Goal: Transaction & Acquisition: Download file/media

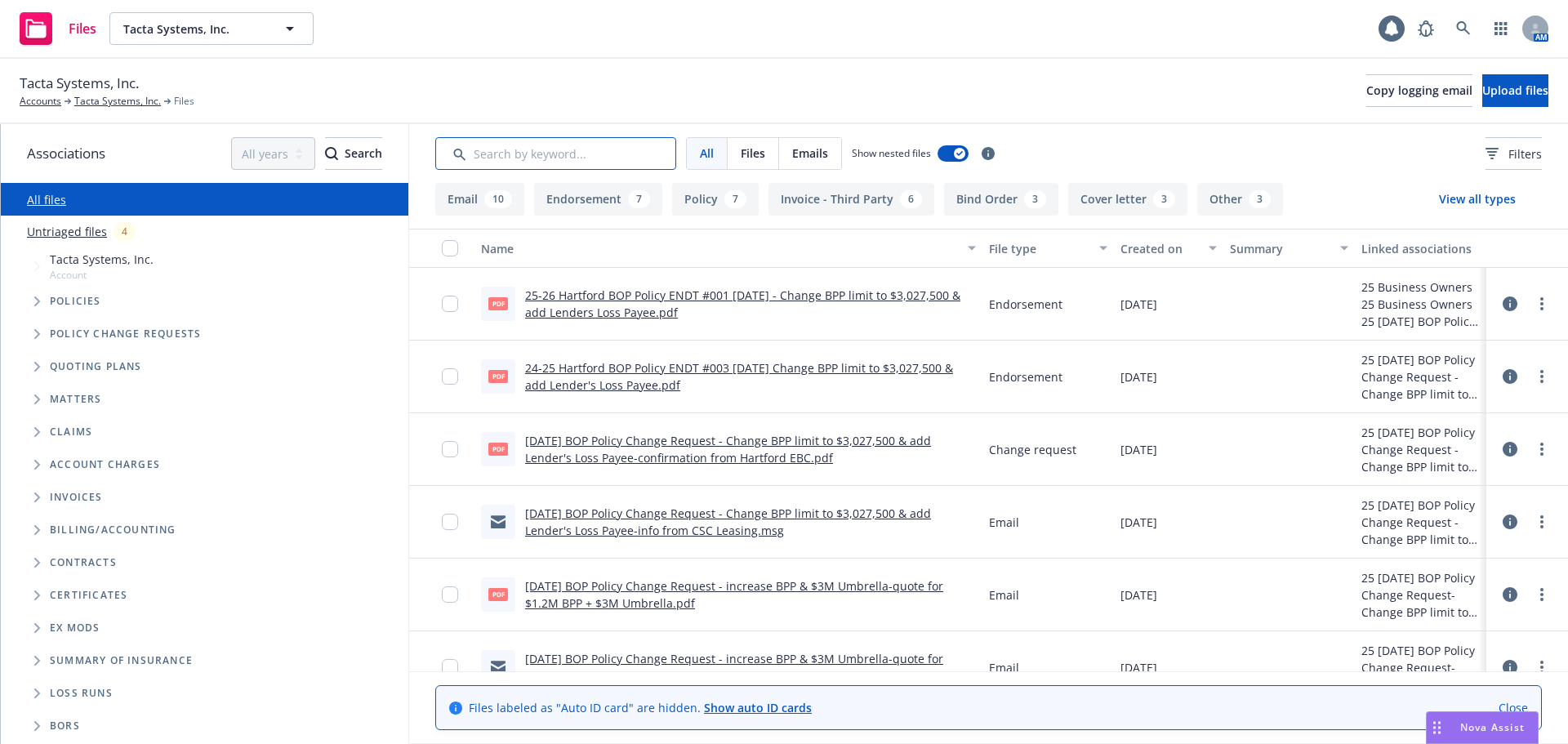
click at [529, 159] on input "Search by keyword..." at bounding box center [555, 153] width 240 height 32
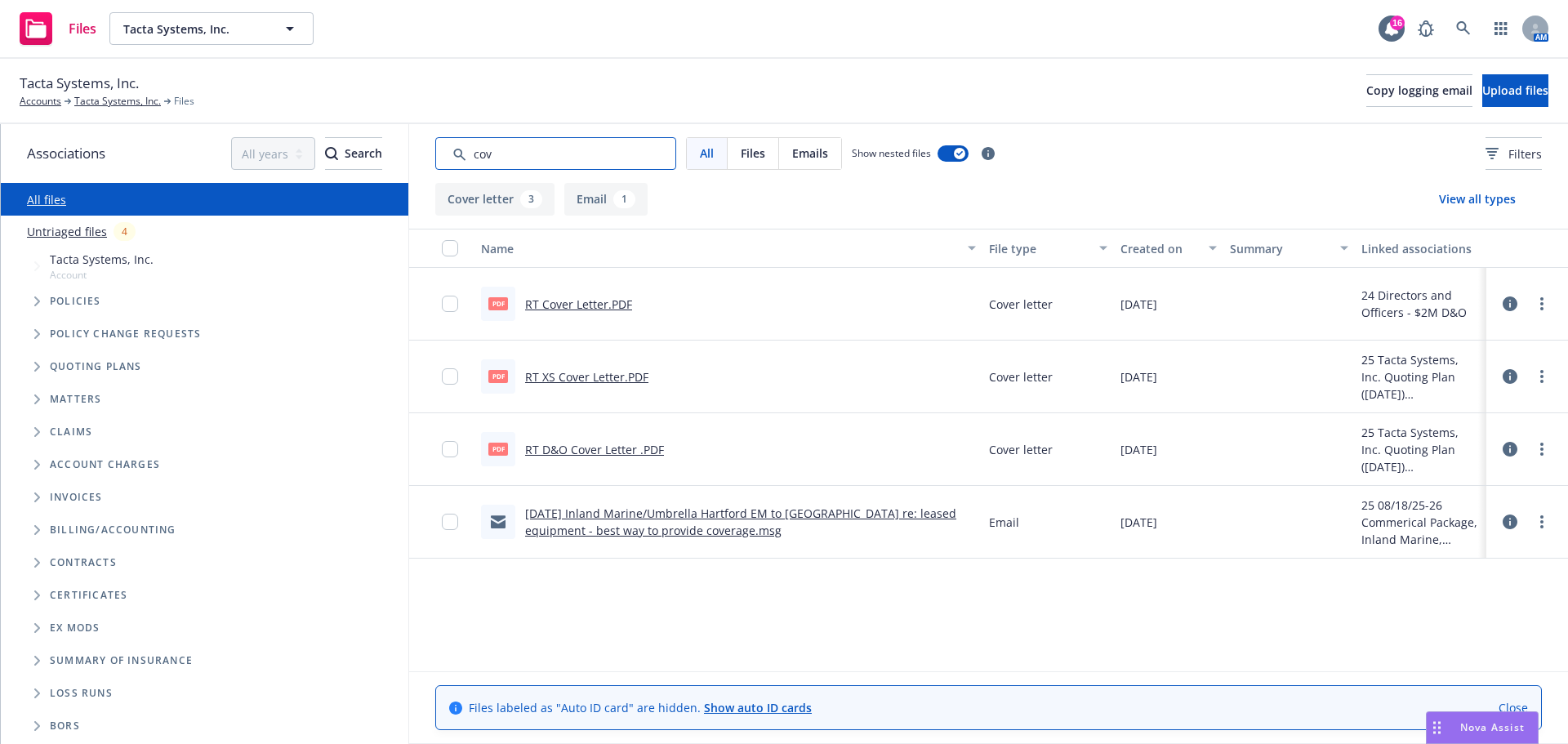
drag, startPoint x: 532, startPoint y: 164, endPoint x: 396, endPoint y: 160, distance: 136.1
click at [396, 160] on div "Associations All years 2027 2026 2025 2024 2023 2022 2021 2020 2019 2018 2017 2…" at bounding box center [784, 434] width 1567 height 620
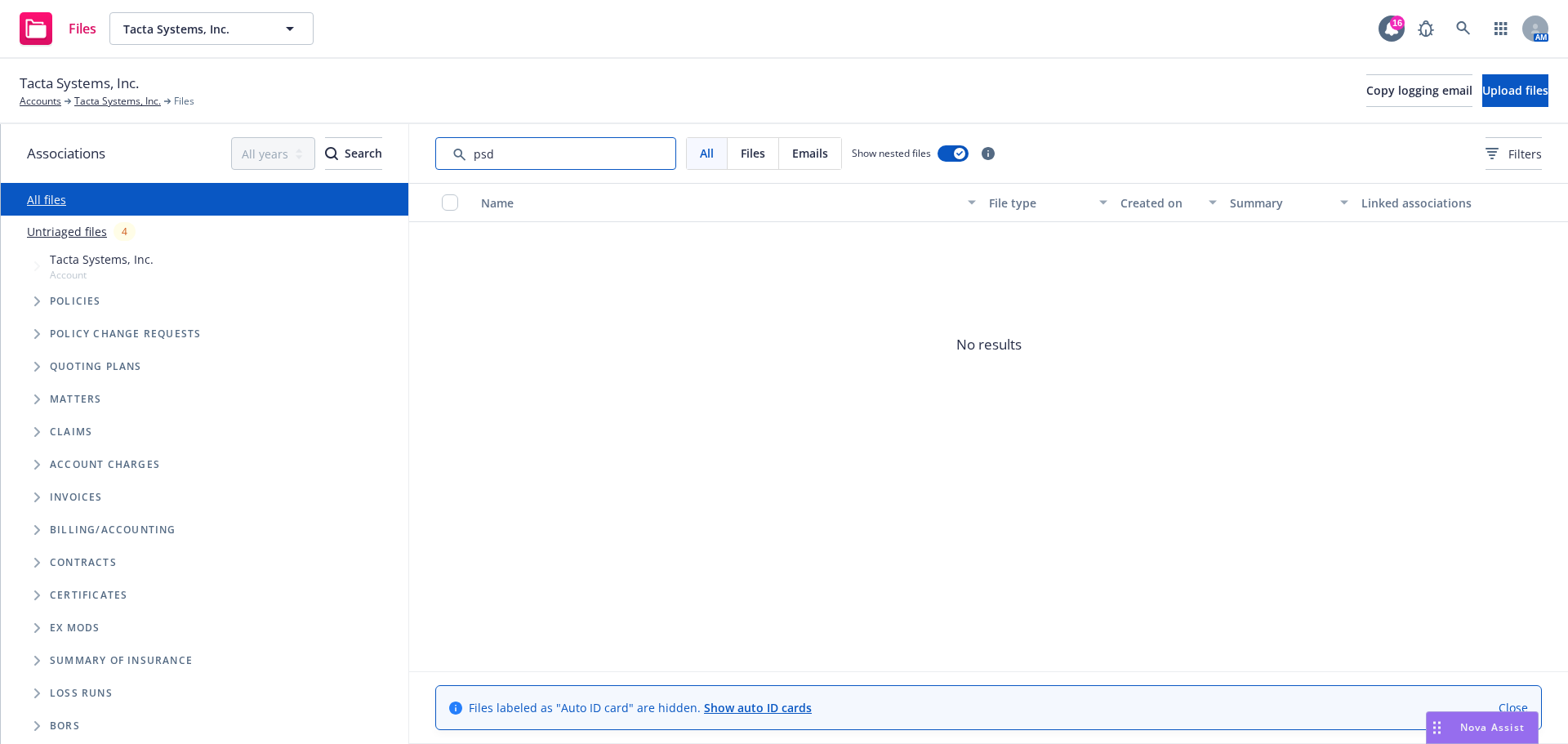
drag, startPoint x: 512, startPoint y: 155, endPoint x: 417, endPoint y: 159, distance: 95.1
click at [417, 159] on div "All Files Emails Show nested files Filters" at bounding box center [988, 153] width 1158 height 59
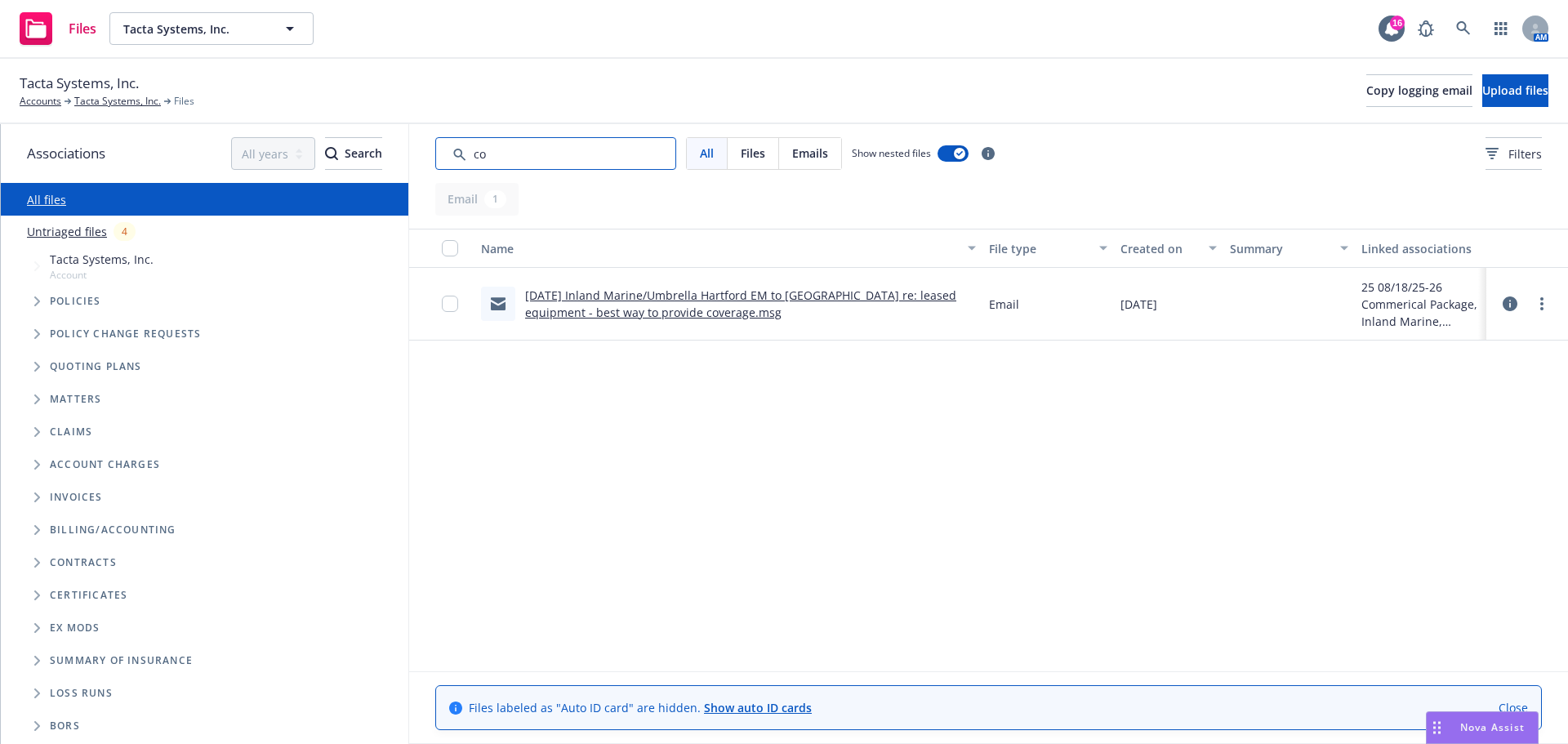
type input "c"
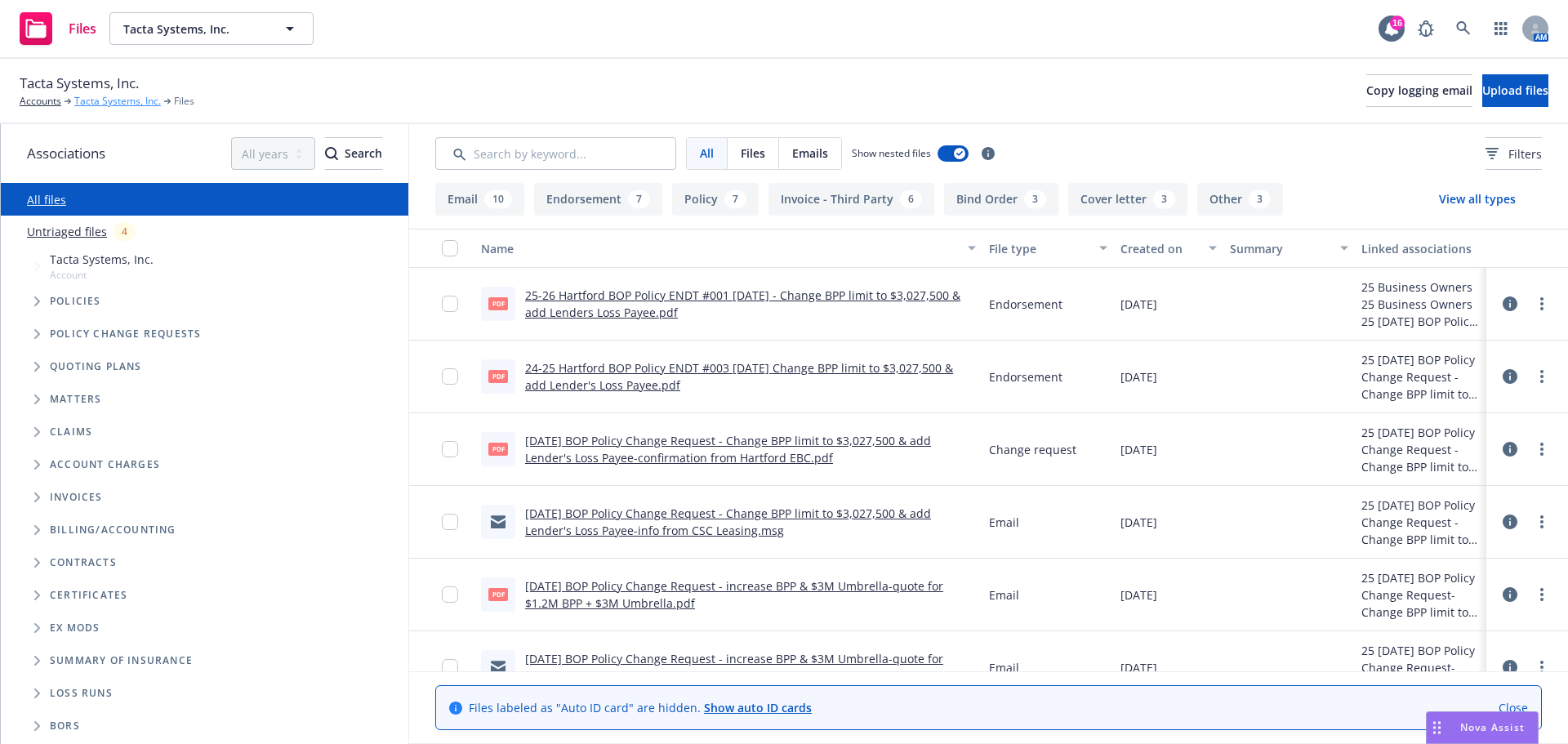
click at [110, 103] on link "Tacta Systems, Inc." at bounding box center [117, 101] width 86 height 14
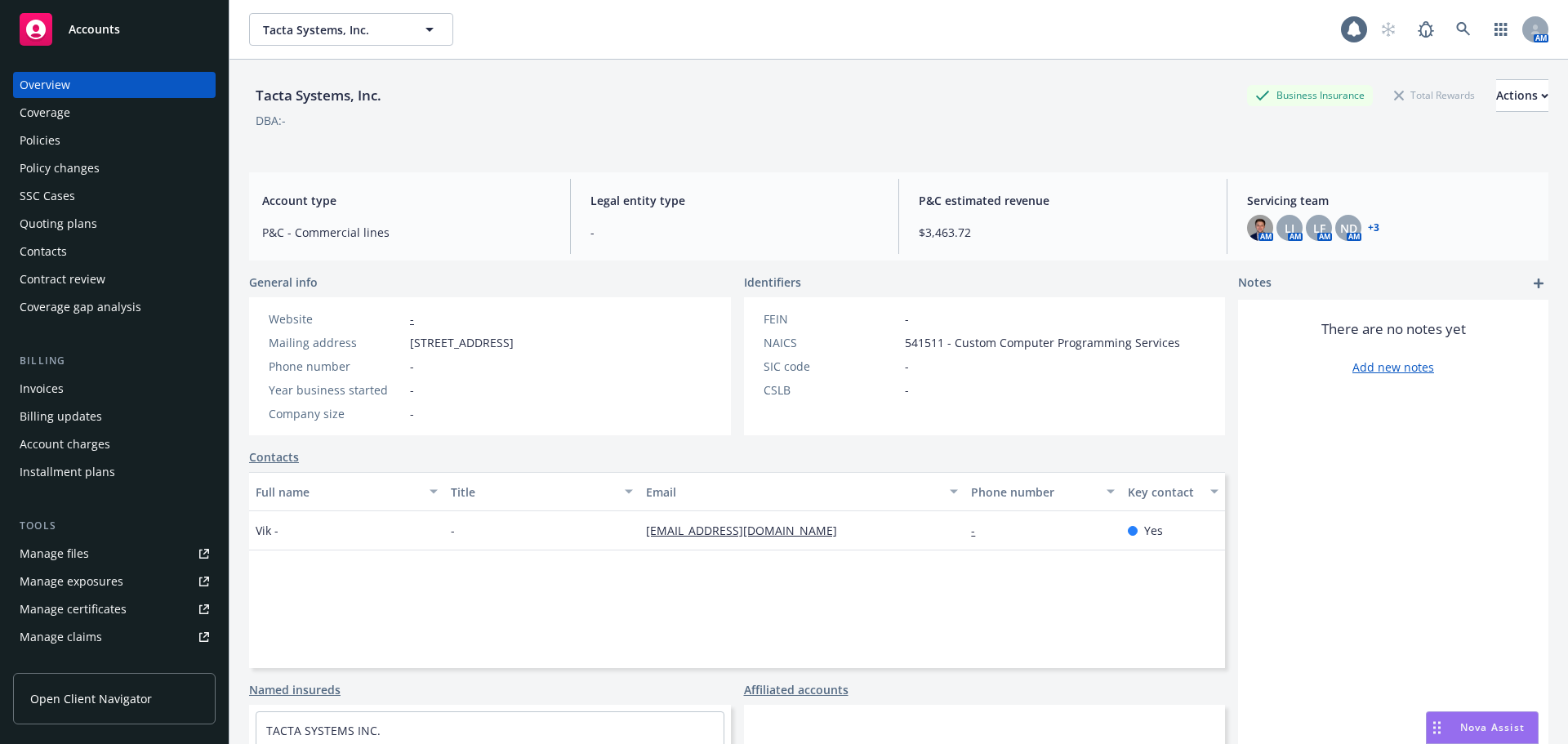
click at [56, 136] on div "Policies" at bounding box center [40, 140] width 41 height 26
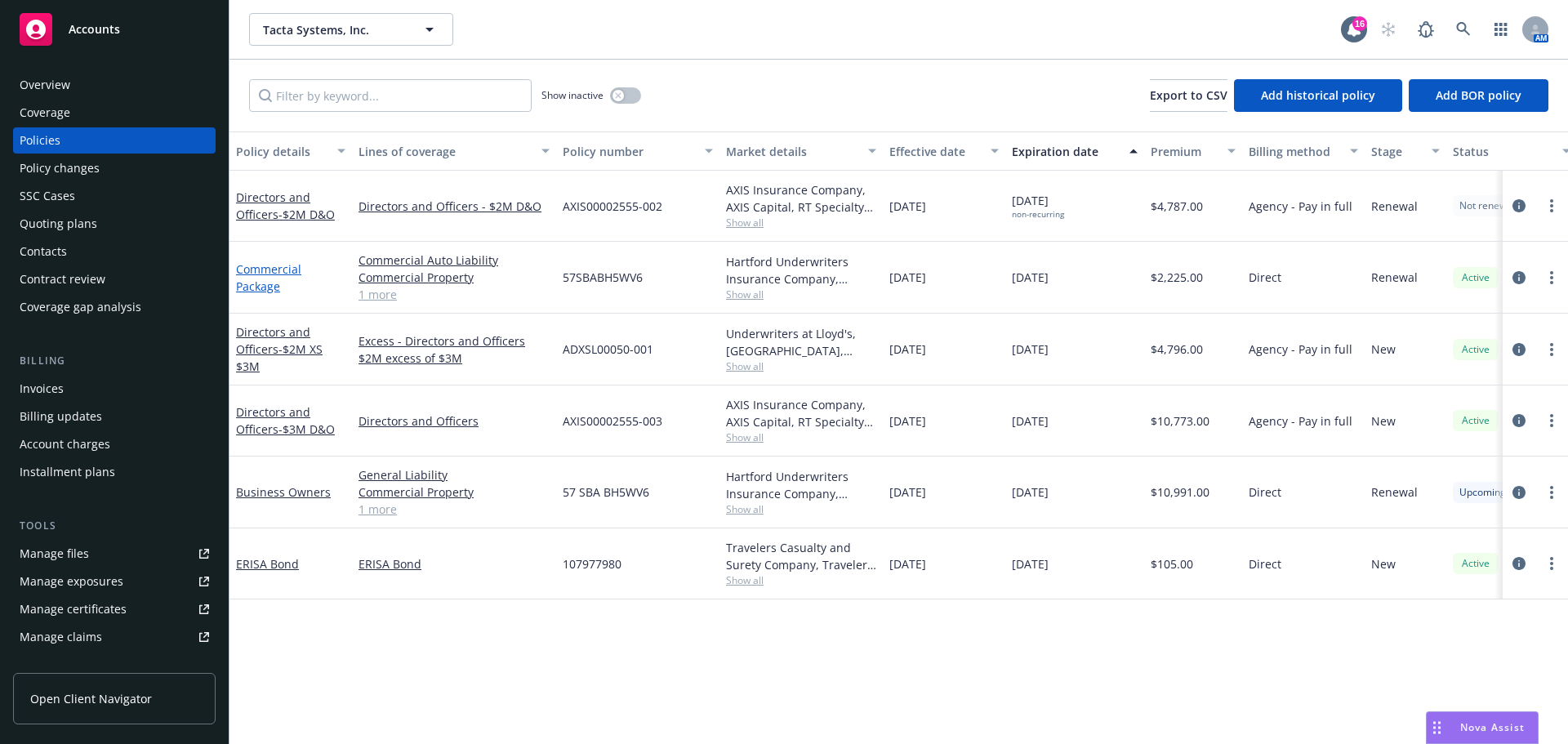
click at [268, 274] on link "Commercial Package" at bounding box center [268, 277] width 66 height 32
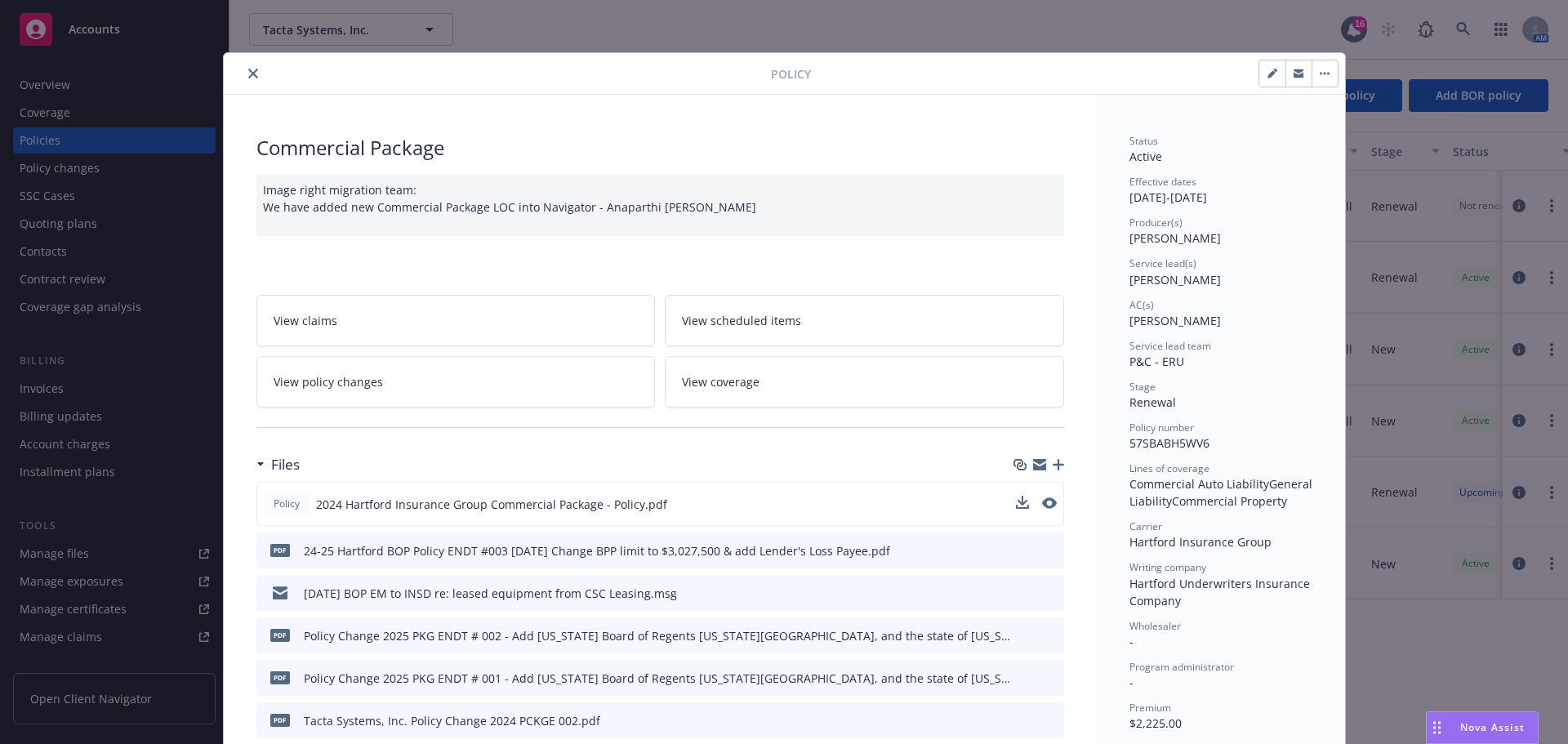
scroll to position [163, 0]
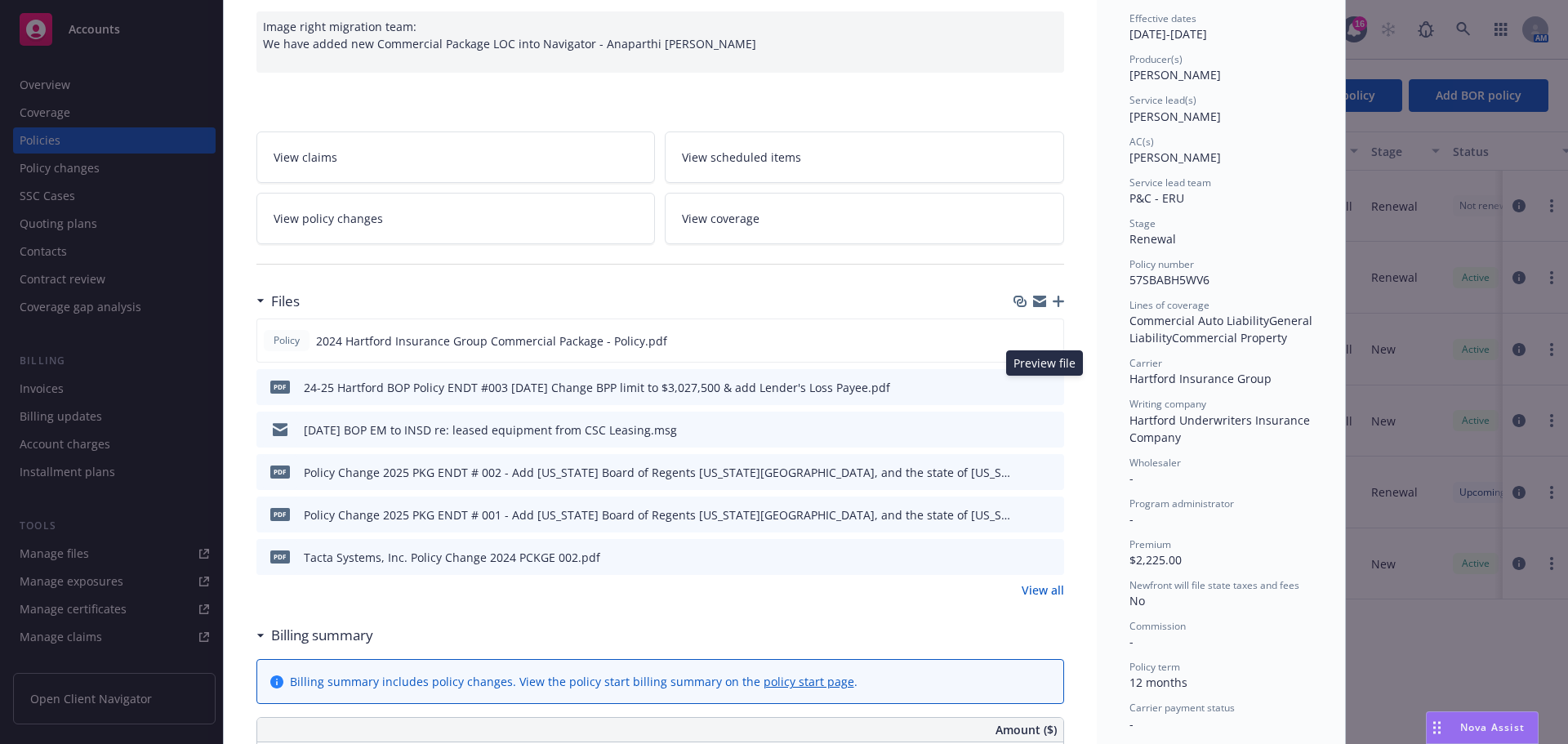
click at [1042, 383] on icon "preview file" at bounding box center [1048, 386] width 14 height 12
click at [1042, 385] on icon "preview file" at bounding box center [1048, 386] width 14 height 12
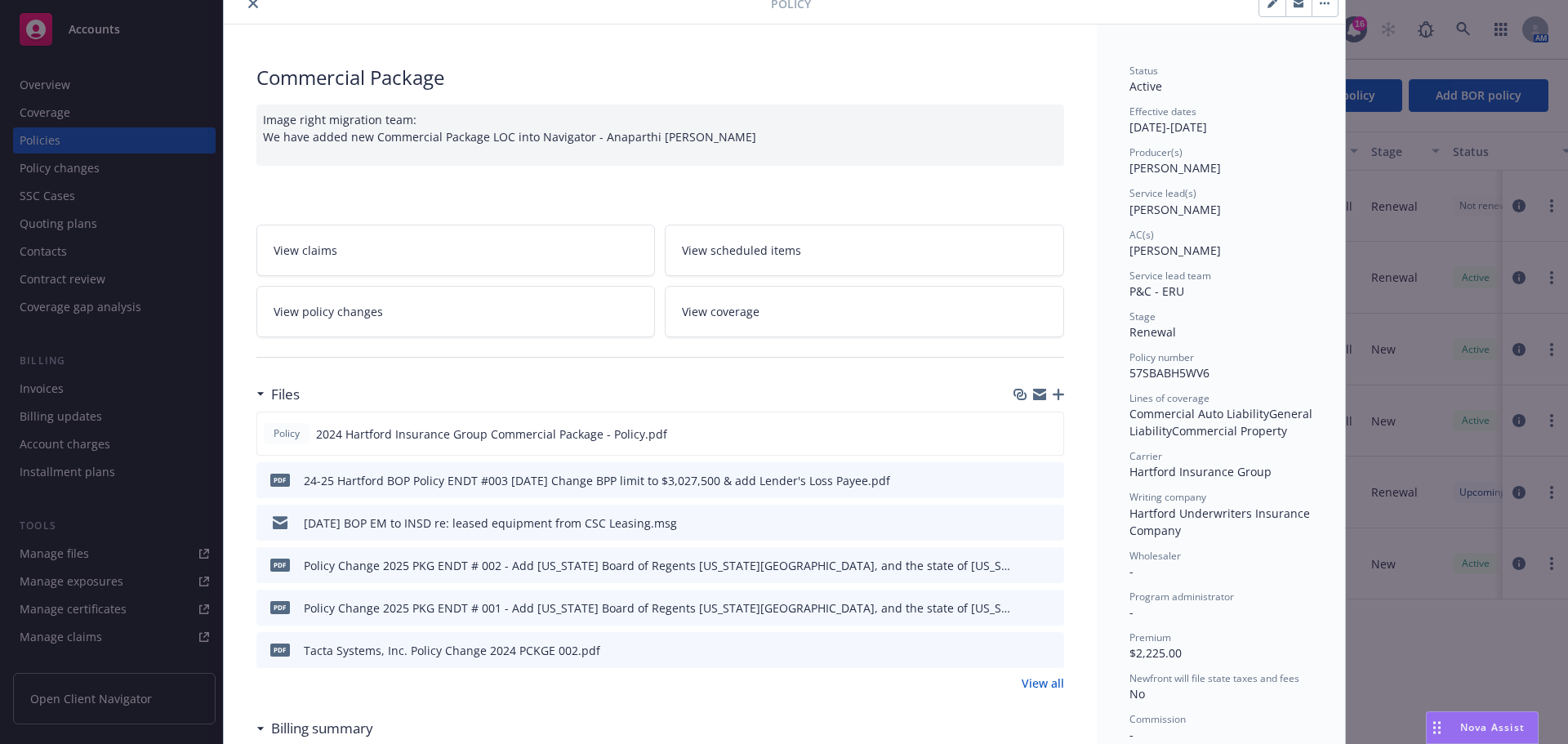
scroll to position [0, 0]
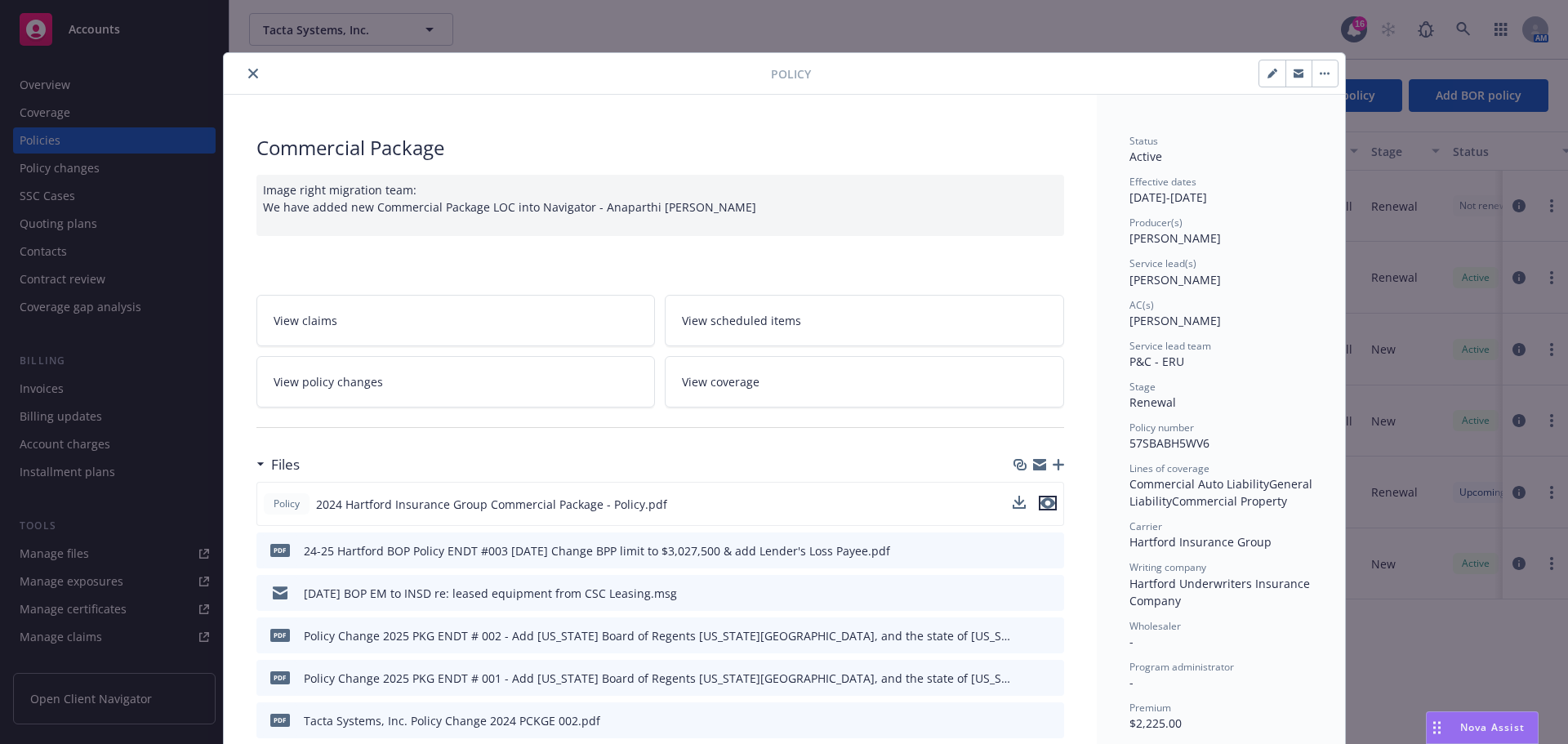
click at [1042, 499] on icon "preview file" at bounding box center [1047, 503] width 14 height 12
click at [249, 71] on icon "close" at bounding box center [253, 73] width 10 height 10
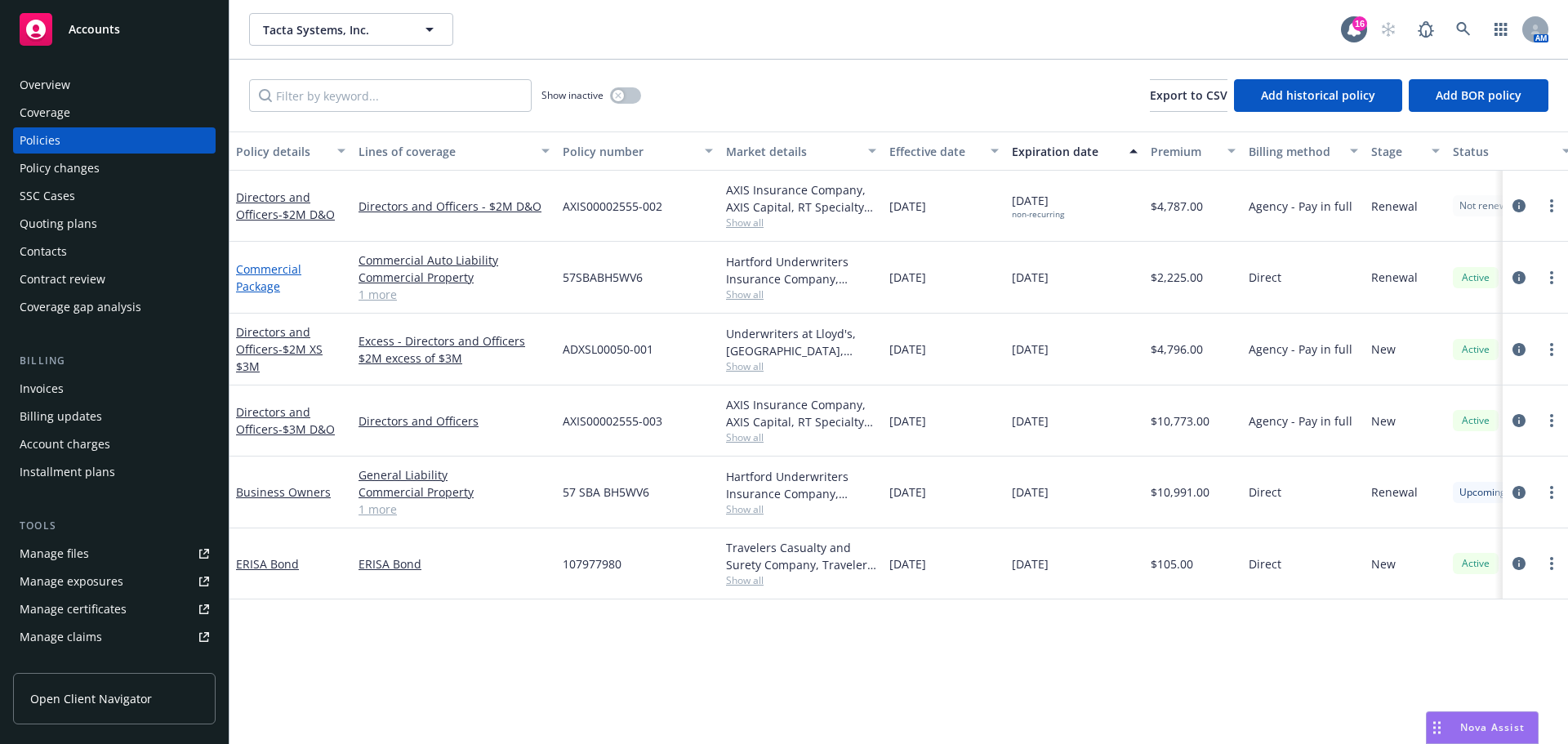
drag, startPoint x: 249, startPoint y: 284, endPoint x: 276, endPoint y: 293, distance: 28.5
click at [249, 284] on link "Commercial Package" at bounding box center [268, 277] width 66 height 32
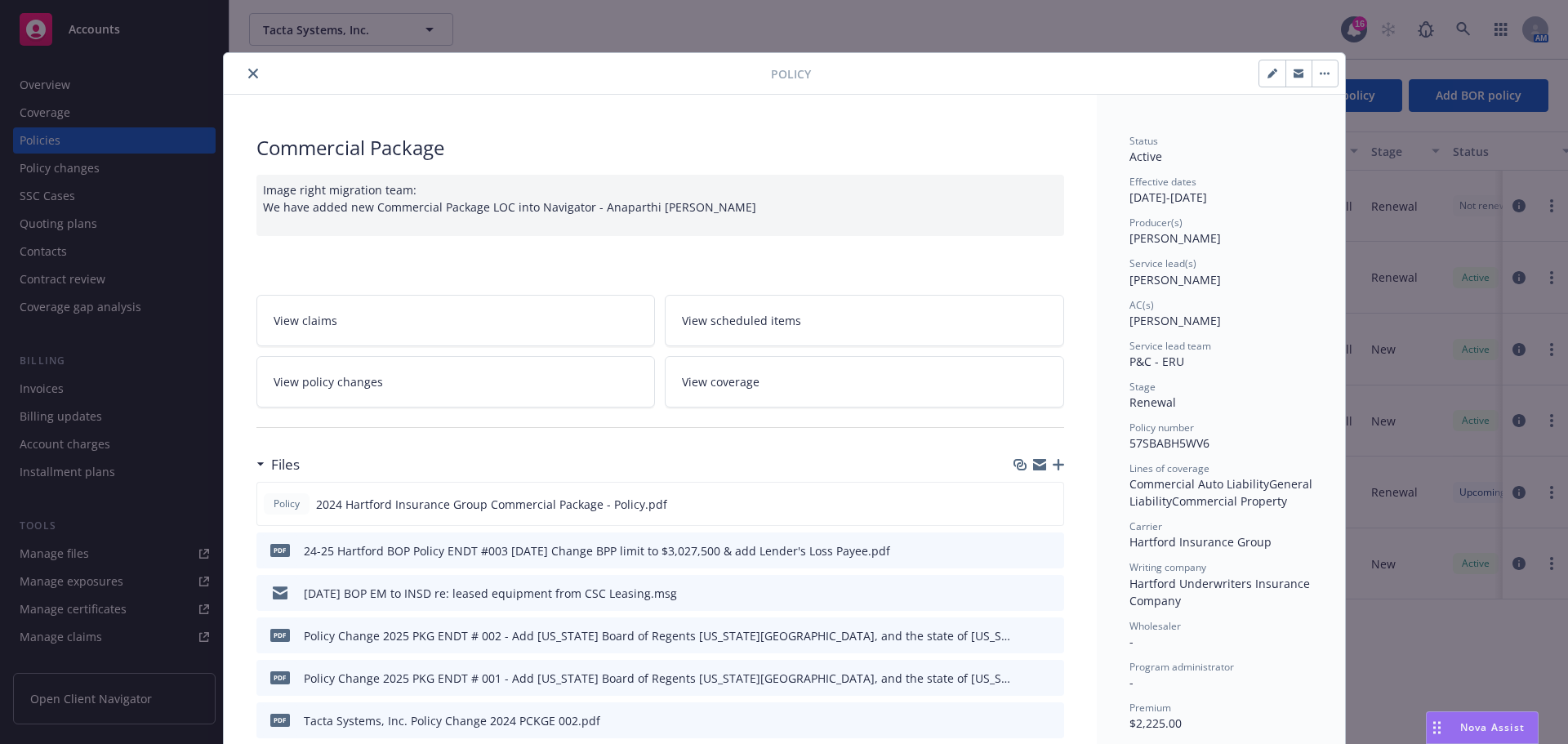
scroll to position [49, 0]
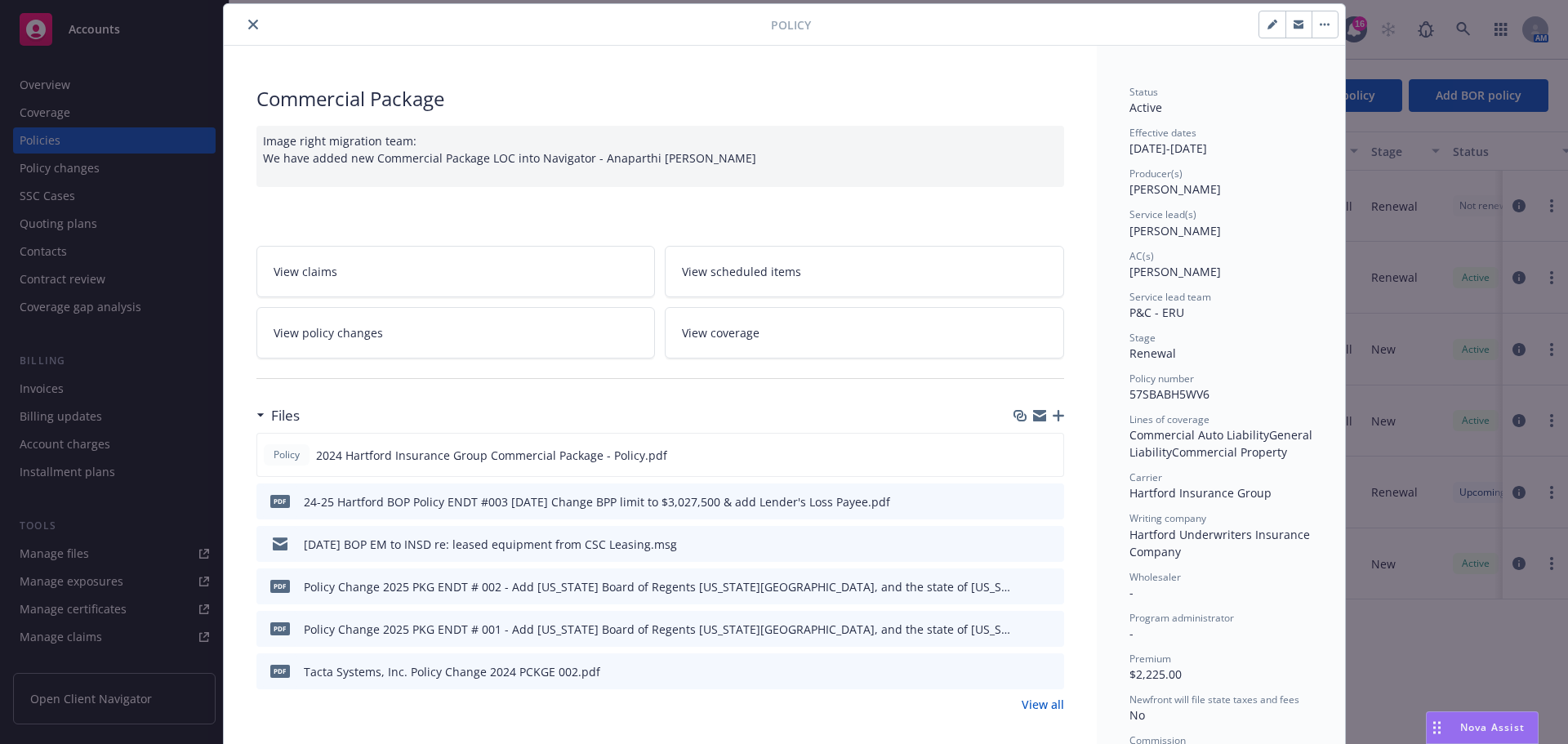
drag, startPoint x: 1047, startPoint y: 456, endPoint x: 921, endPoint y: 399, distance: 138.3
click at [1046, 456] on icon "preview file" at bounding box center [1047, 454] width 14 height 12
click at [1016, 459] on button at bounding box center [1022, 455] width 14 height 17
click at [1017, 452] on icon "download file" at bounding box center [1020, 454] width 14 height 14
click at [249, 27] on icon "close" at bounding box center [253, 24] width 10 height 10
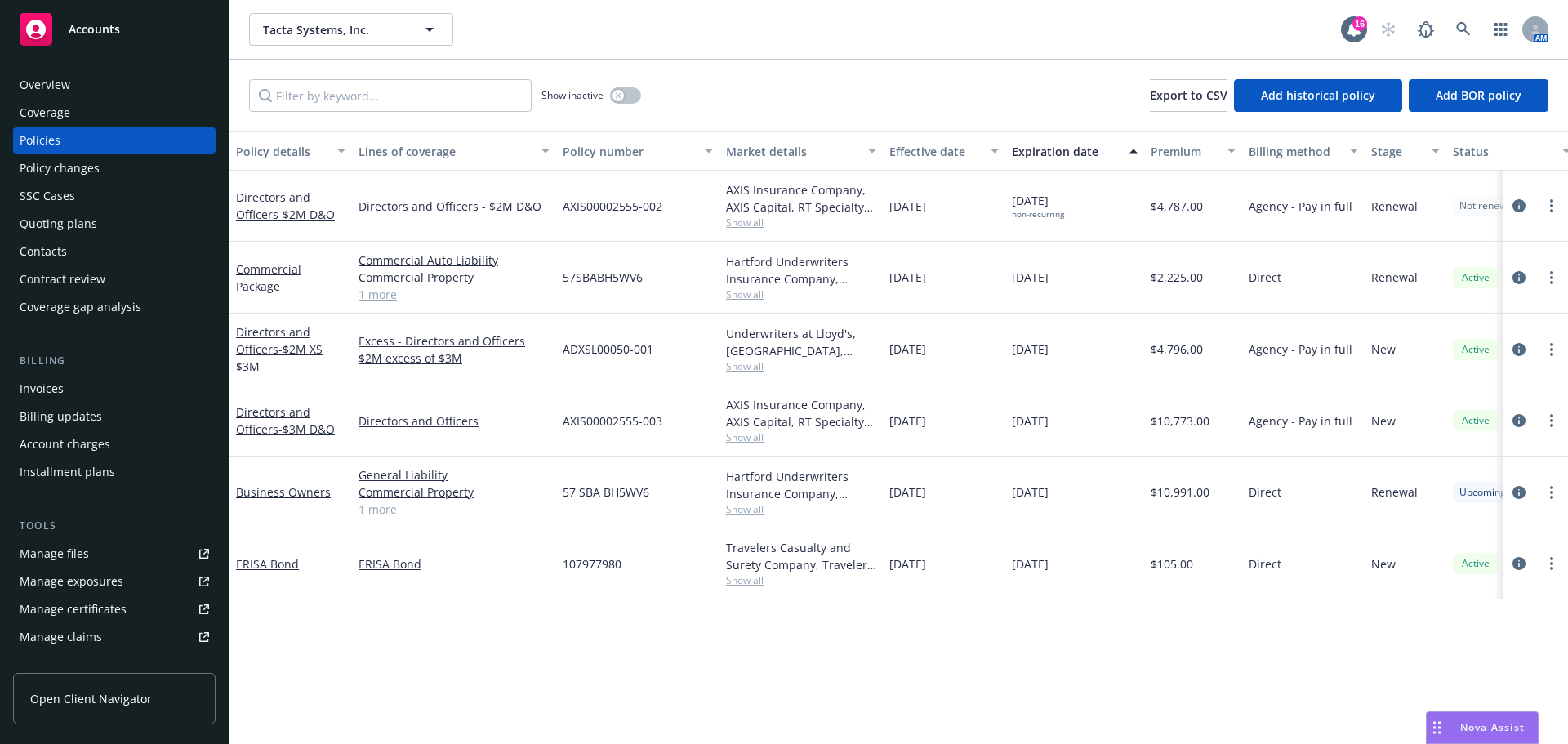
click at [370, 293] on link "1 more" at bounding box center [454, 294] width 191 height 17
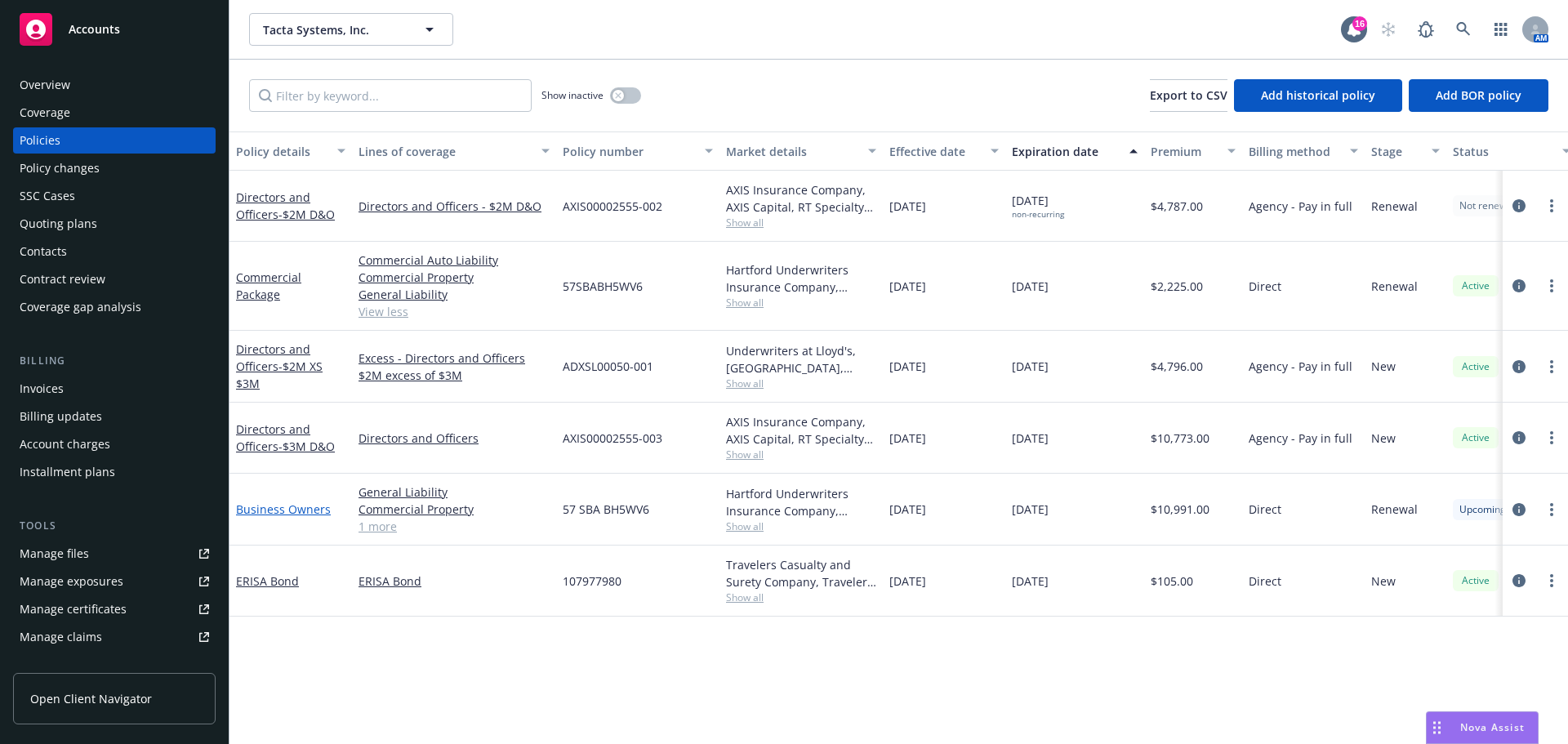
click at [274, 512] on link "Business Owners" at bounding box center [283, 509] width 95 height 15
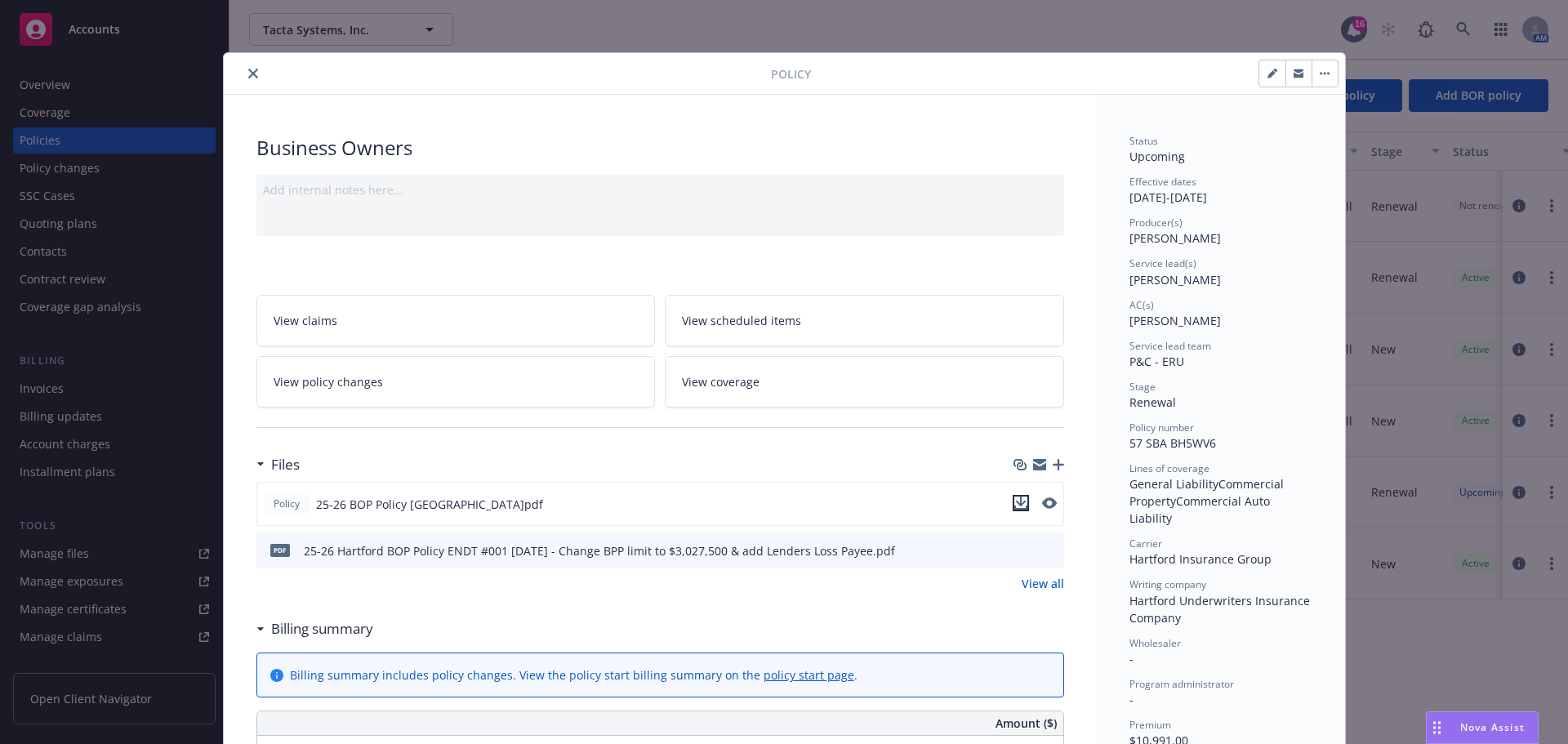
click at [1016, 498] on icon "download file" at bounding box center [1020, 503] width 14 height 14
click at [1041, 549] on icon "preview file" at bounding box center [1048, 549] width 14 height 12
click at [249, 71] on icon "close" at bounding box center [253, 73] width 10 height 10
click at [249, 74] on icon "close" at bounding box center [253, 73] width 10 height 10
click at [249, 68] on button "close" at bounding box center [253, 74] width 20 height 20
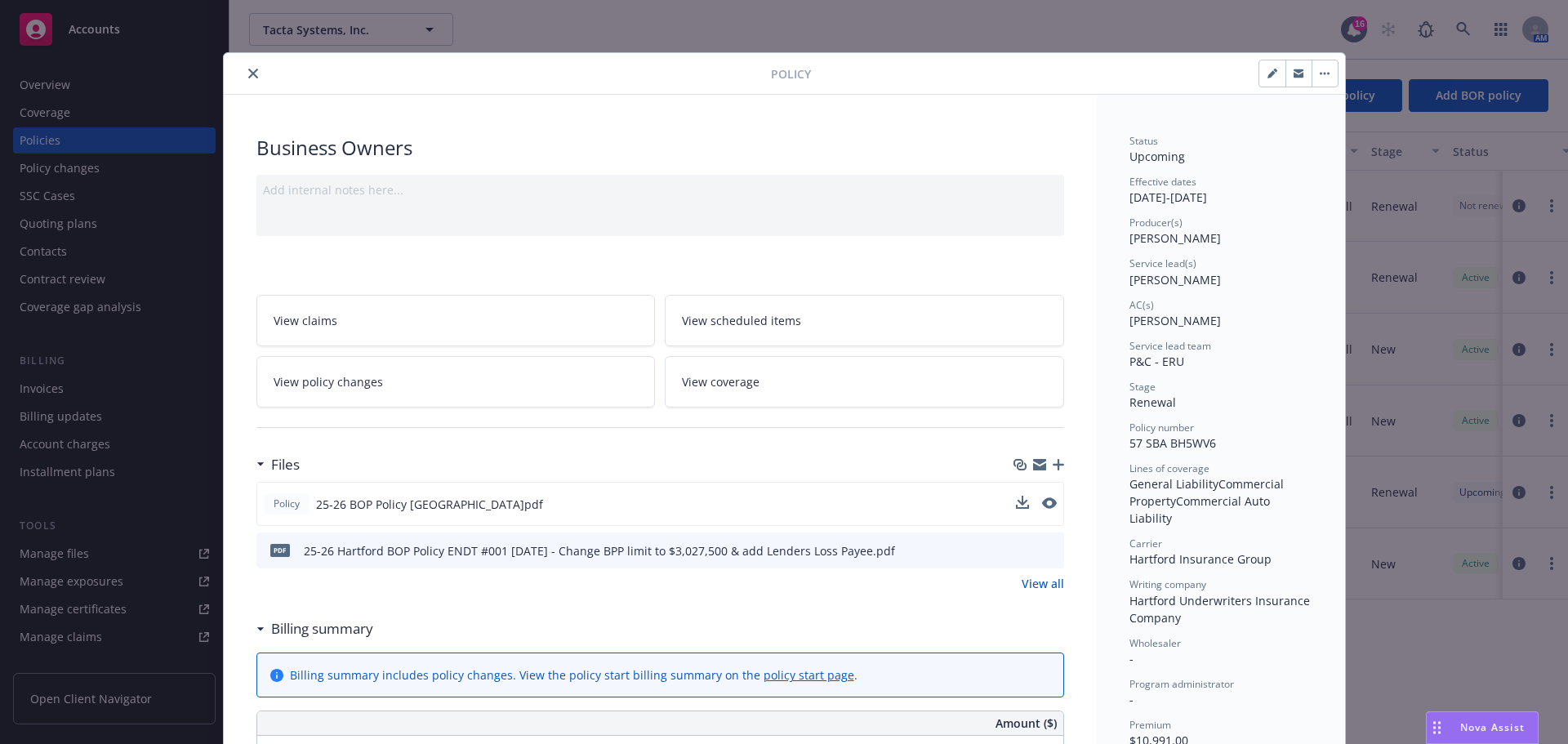
click at [640, 34] on div "Policy Business Owners Add internal notes here... View claims View scheduled it…" at bounding box center [784, 372] width 1568 height 744
click at [250, 71] on icon "close" at bounding box center [253, 73] width 10 height 10
click at [249, 72] on icon "close" at bounding box center [253, 73] width 10 height 10
click at [249, 74] on icon "close" at bounding box center [253, 73] width 10 height 10
